Goal: Task Accomplishment & Management: Complete application form

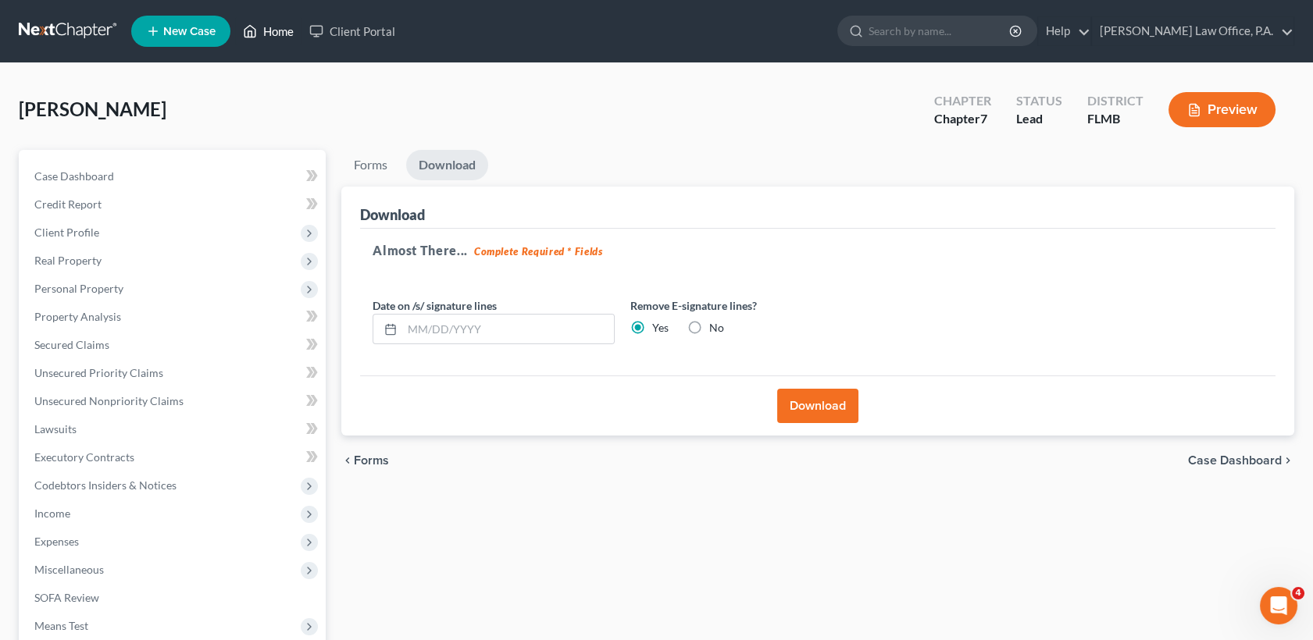
click at [265, 27] on link "Home" at bounding box center [268, 31] width 66 height 28
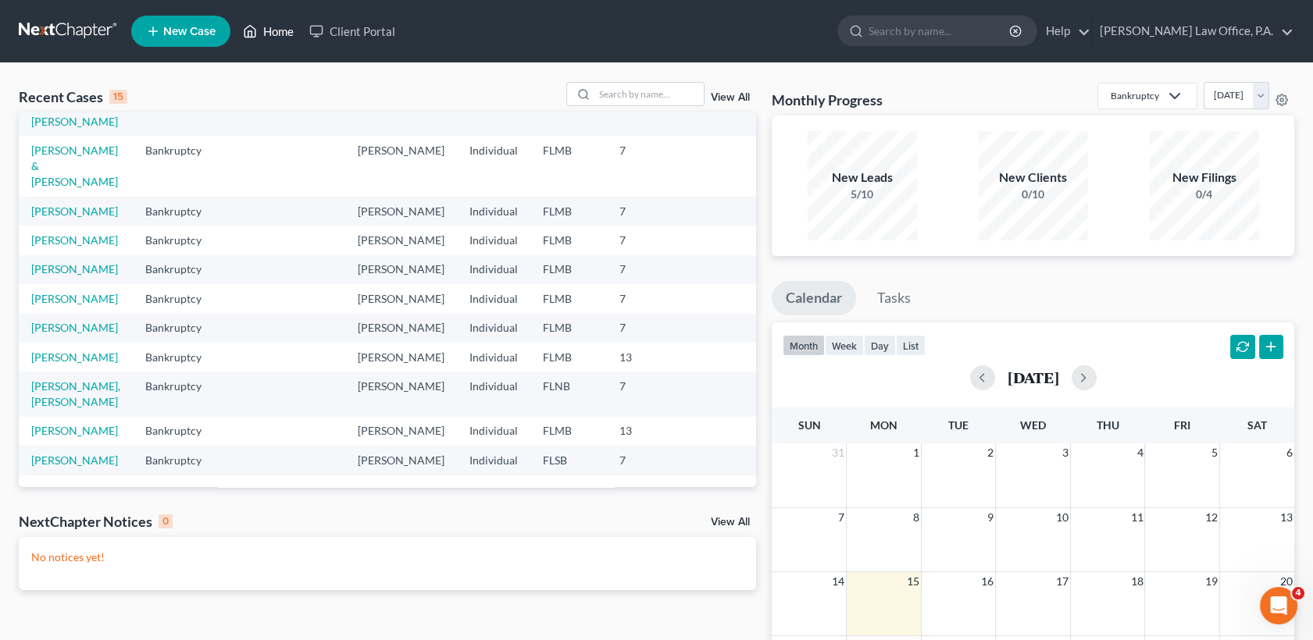
scroll to position [356, 0]
click at [647, 88] on input "search" at bounding box center [648, 94] width 109 height 23
type input "grant"
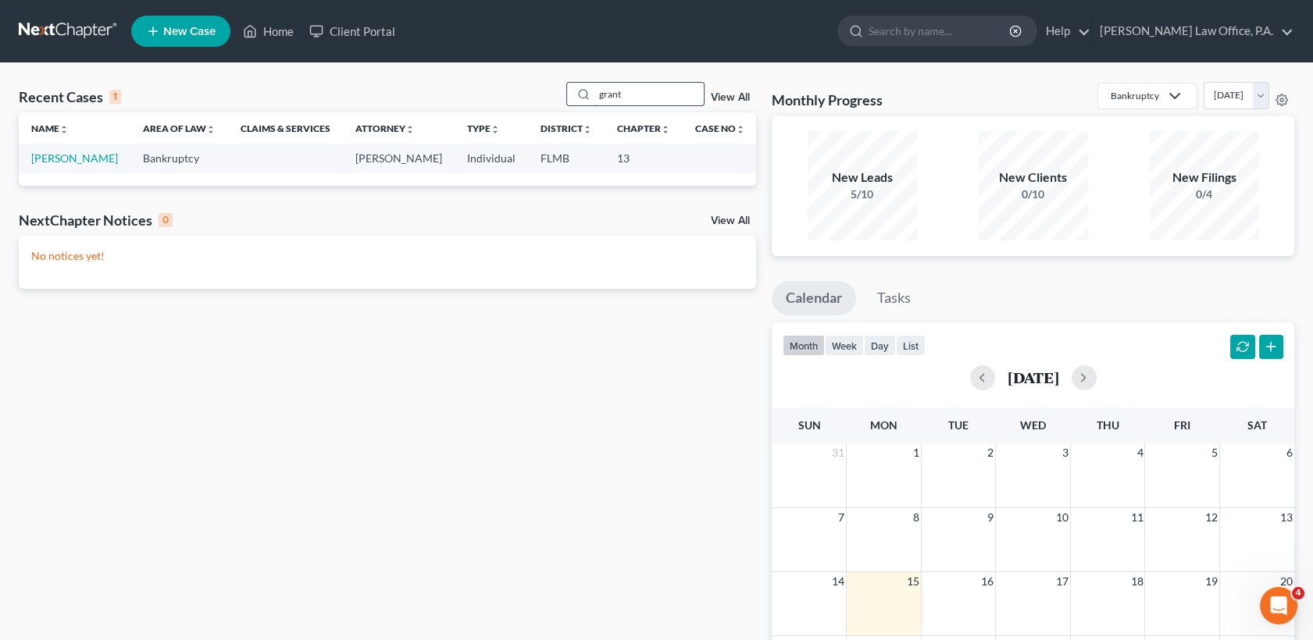
scroll to position [0, 0]
click at [71, 153] on link "[PERSON_NAME]" at bounding box center [74, 157] width 87 height 13
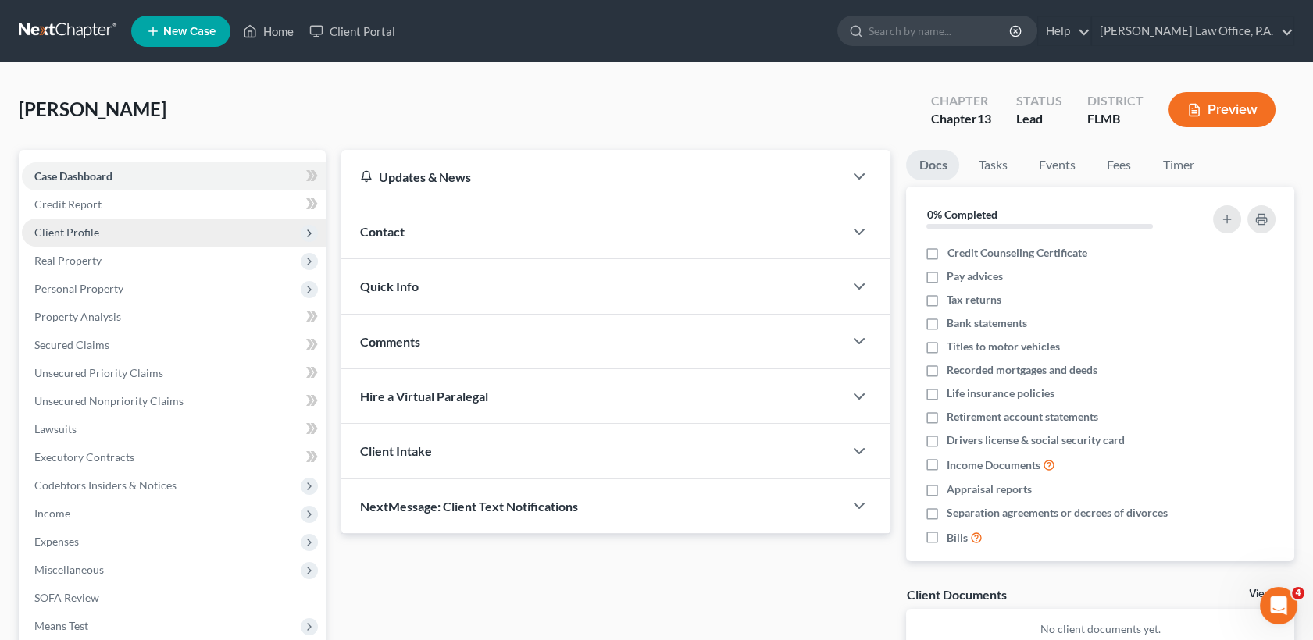
click at [112, 223] on span "Client Profile" at bounding box center [174, 233] width 304 height 28
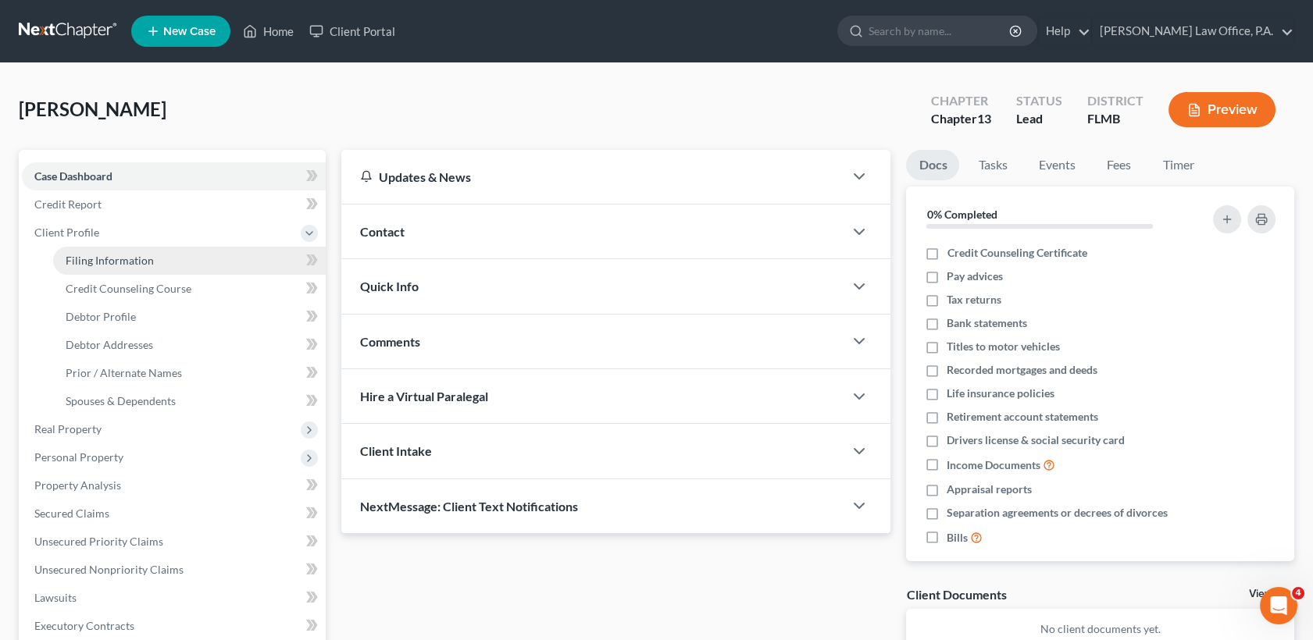
click at [120, 260] on span "Filing Information" at bounding box center [110, 260] width 88 height 13
select select "1"
select select "0"
select select "3"
select select "15"
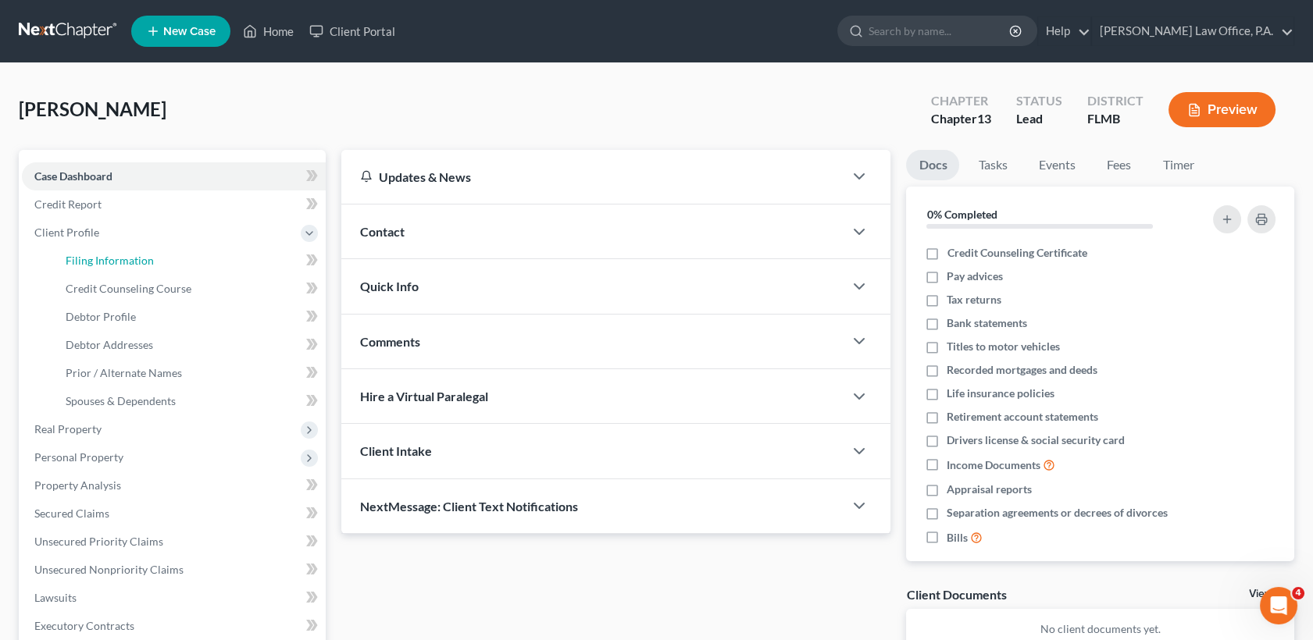
select select "0"
select select "9"
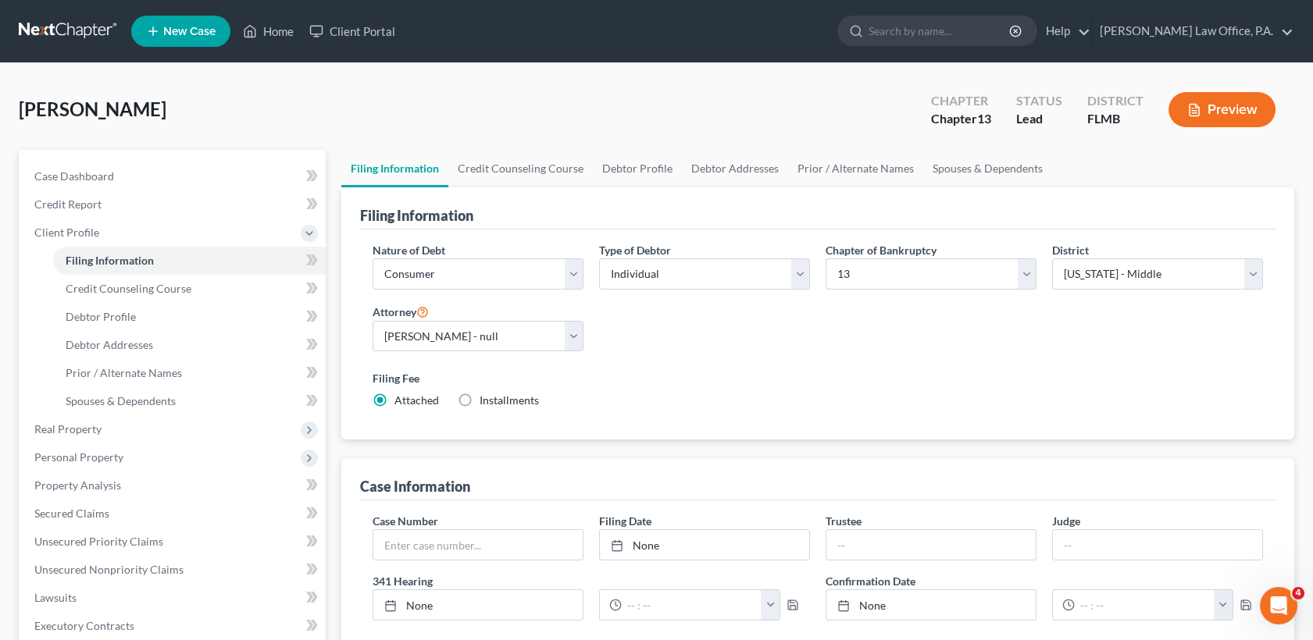
scroll to position [402, 0]
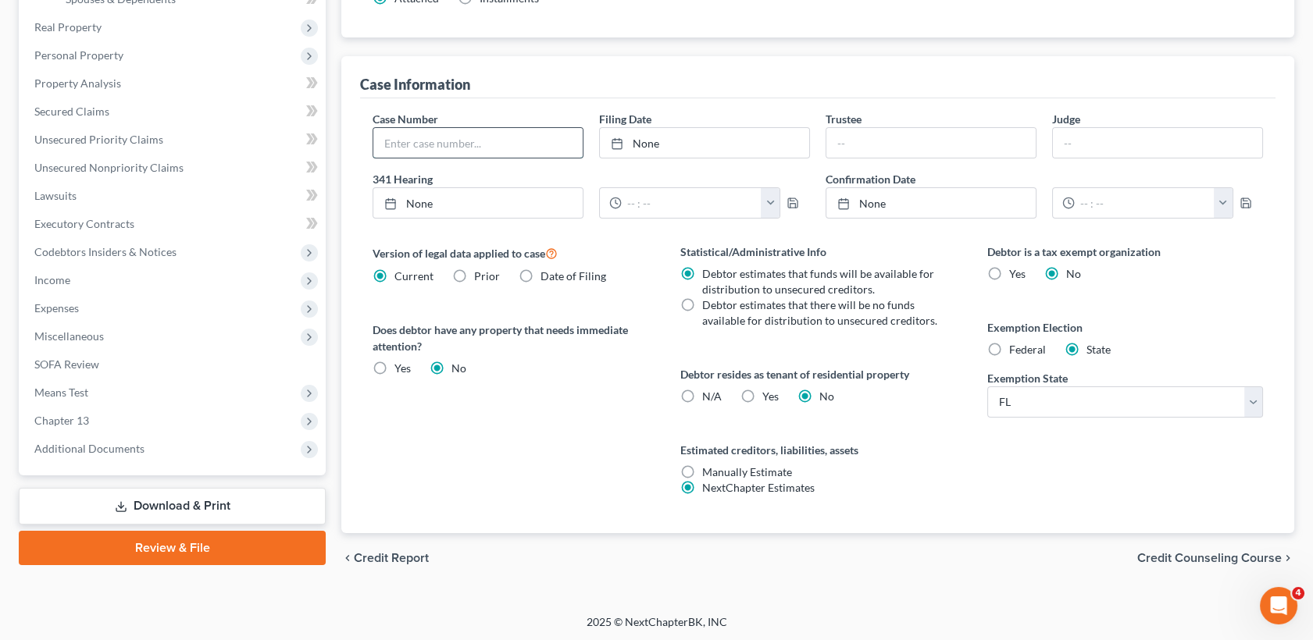
click at [536, 146] on input "text" at bounding box center [477, 143] width 209 height 30
type input "8:25-bk-05180-CED"
click at [1231, 565] on div "chevron_left Credit Report Credit Counseling Course chevron_right" at bounding box center [817, 558] width 953 height 50
click at [1229, 558] on span "Credit Counseling Course" at bounding box center [1209, 558] width 144 height 12
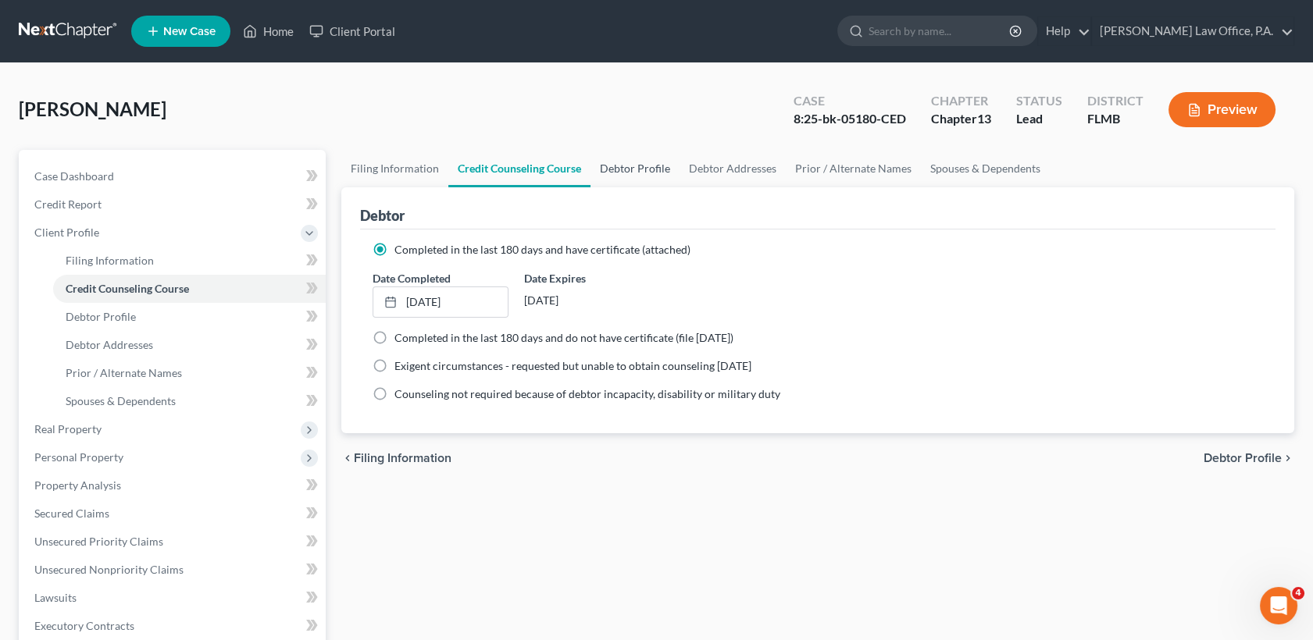
click at [643, 166] on link "Debtor Profile" at bounding box center [634, 168] width 89 height 37
select select "0"
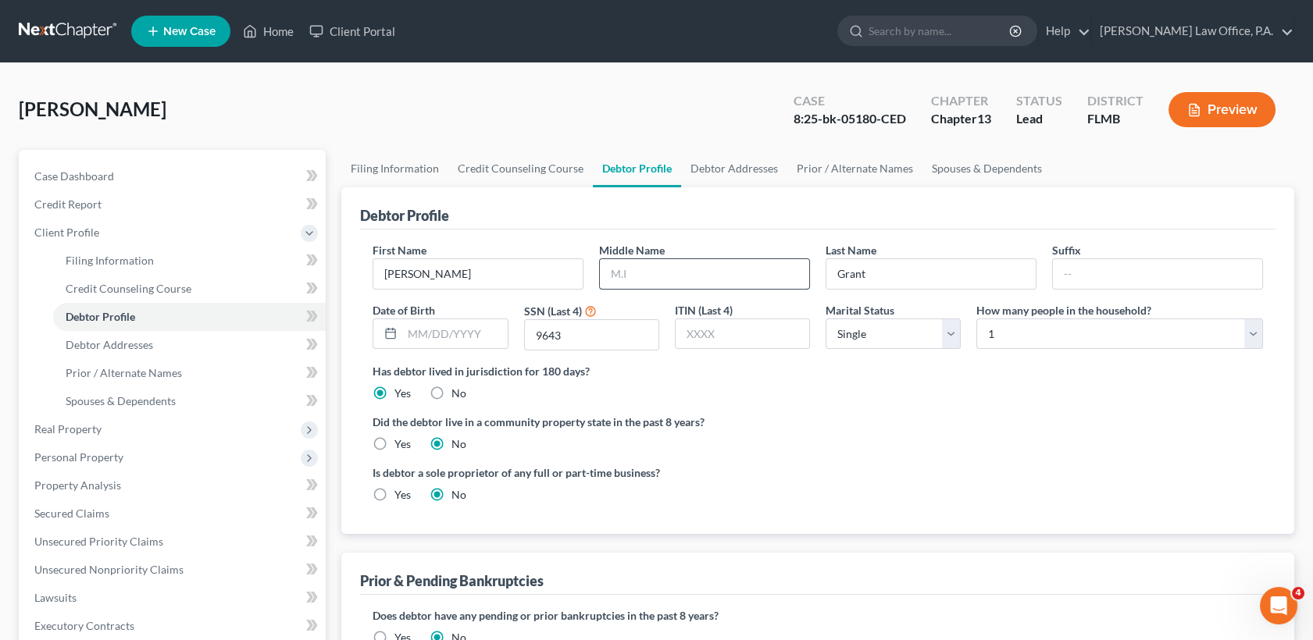
click at [657, 268] on input "text" at bounding box center [704, 274] width 209 height 30
type input "Z"
type input "[PERSON_NAME]"
click at [107, 457] on span "Personal Property" at bounding box center [78, 457] width 89 height 13
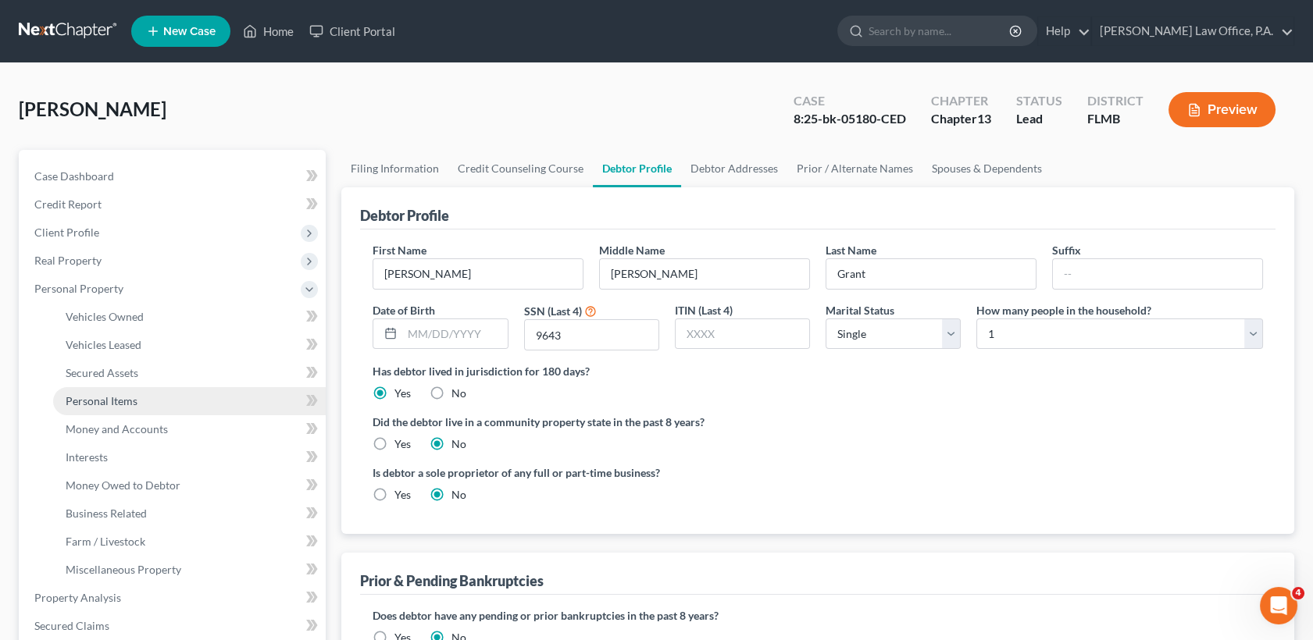
click at [142, 401] on link "Personal Items" at bounding box center [189, 401] width 273 height 28
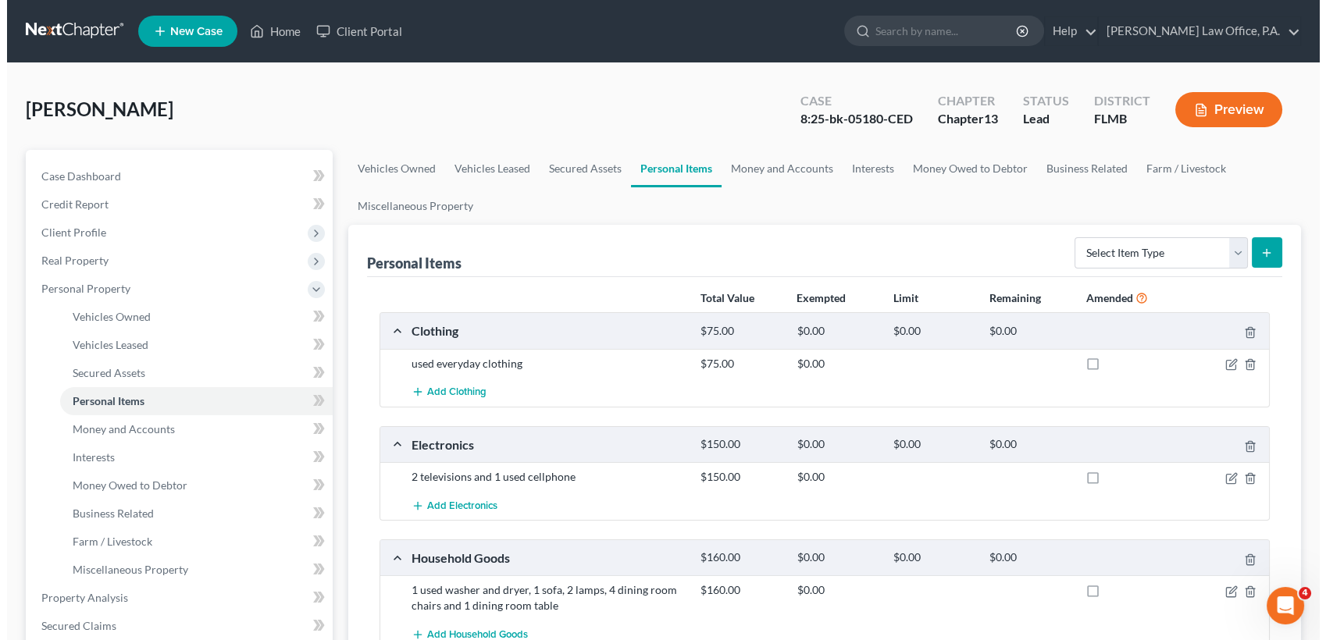
scroll to position [497, 0]
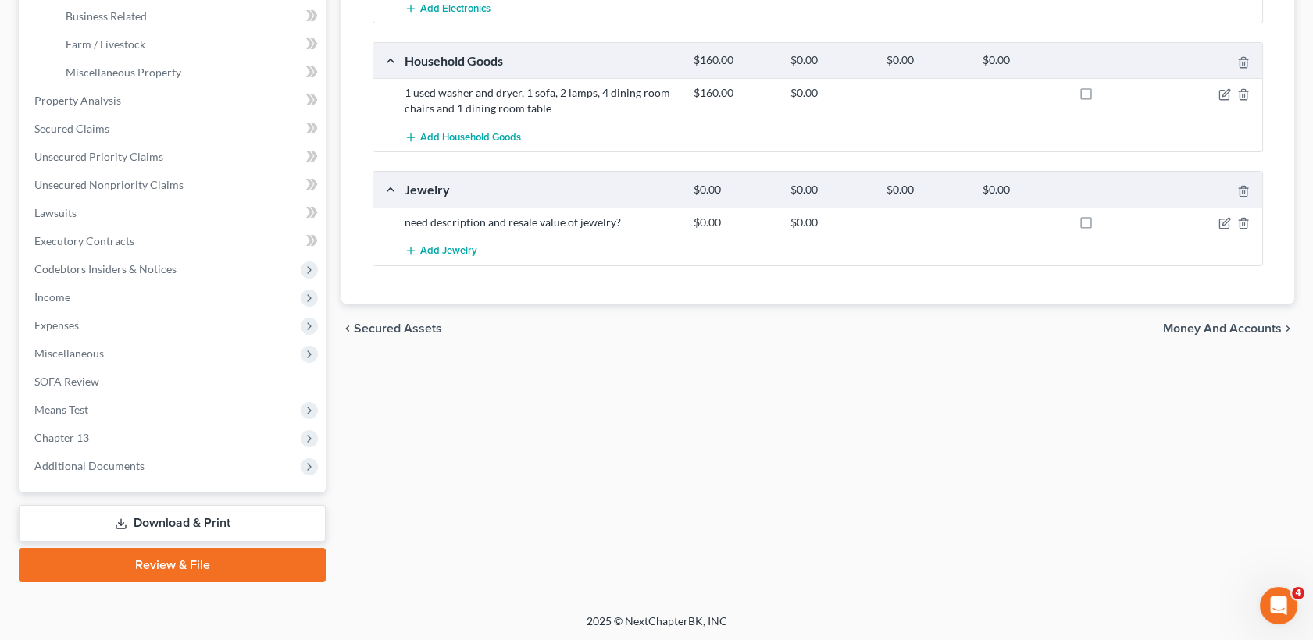
click at [1230, 228] on div "need description and resale value of jewelry? $0.00 $0.00" at bounding box center [817, 222] width 889 height 29
click at [1226, 223] on icon "button" at bounding box center [1224, 223] width 12 height 12
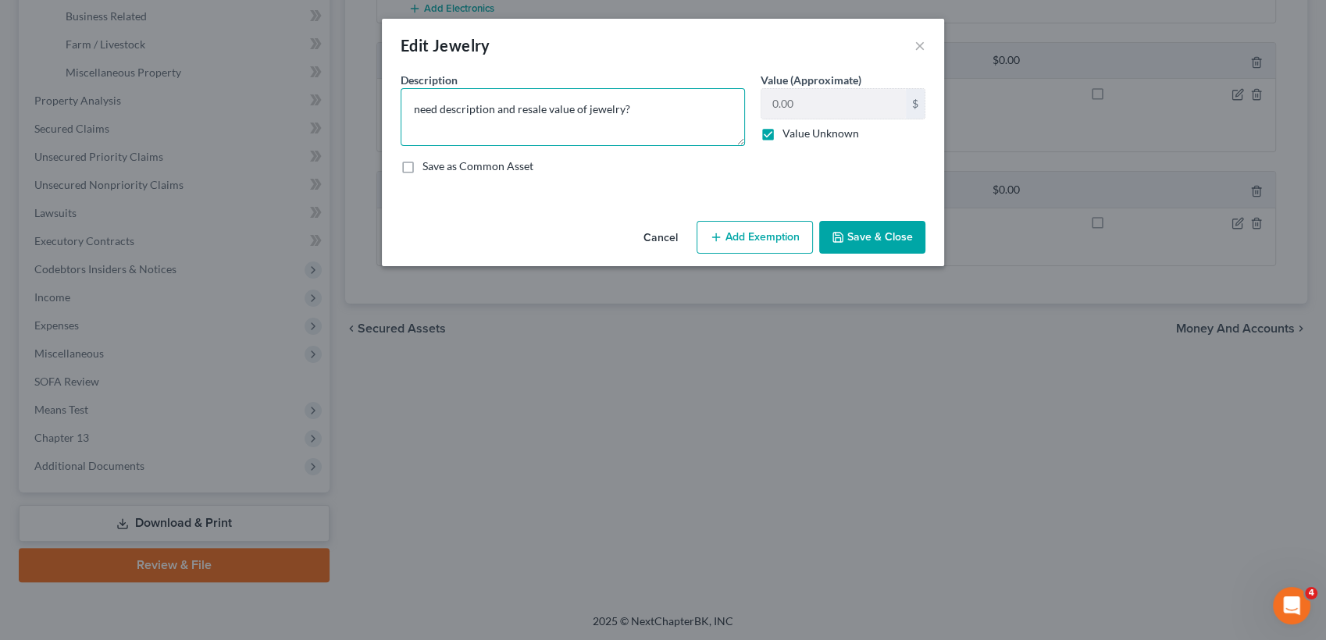
drag, startPoint x: 642, startPoint y: 109, endPoint x: 297, endPoint y: 87, distance: 345.9
click at [297, 87] on div "Edit Jewelry × An exemption set must first be selected from the Filing Informat…" at bounding box center [663, 320] width 1326 height 640
click at [782, 132] on label "Value Unknown" at bounding box center [820, 134] width 77 height 16
click at [789, 132] on input "Value Unknown" at bounding box center [794, 131] width 10 height 10
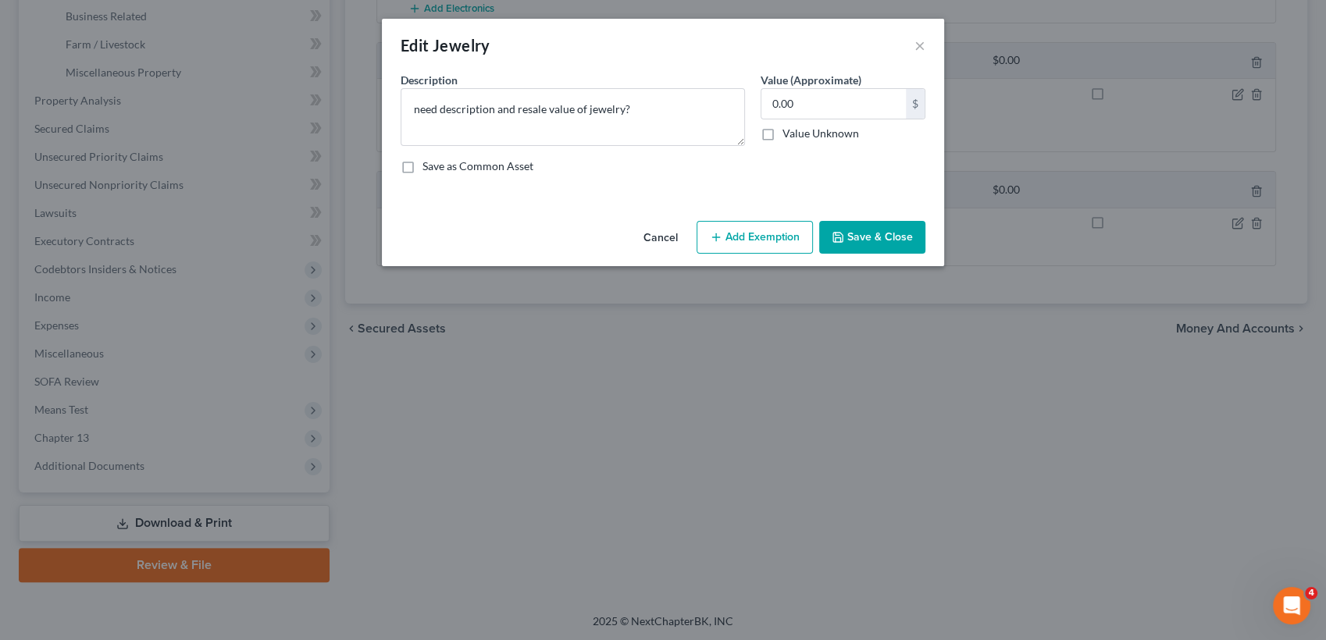
click at [782, 132] on label "Value Unknown" at bounding box center [820, 134] width 77 height 16
click at [789, 132] on input "Value Unknown" at bounding box center [794, 131] width 10 height 10
checkbox input "true"
